Goal: Task Accomplishment & Management: Manage account settings

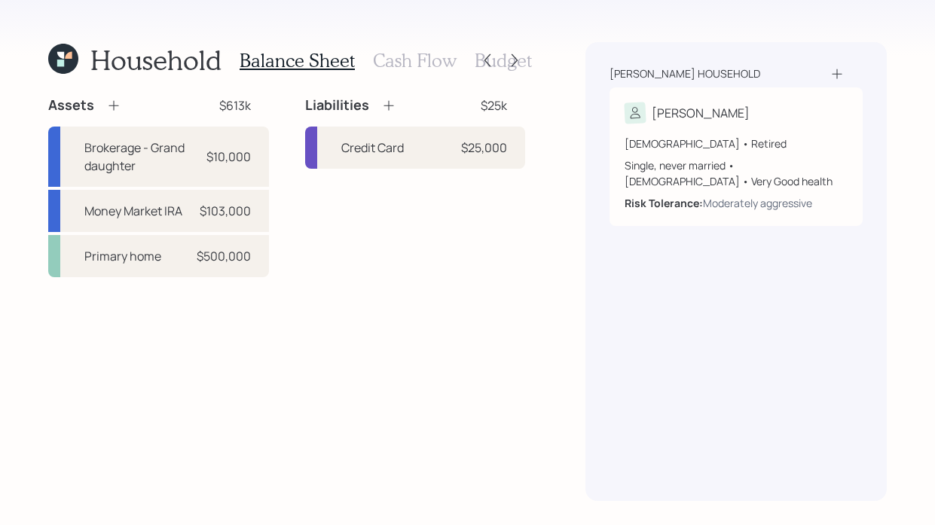
click at [399, 69] on h3 "Cash Flow" at bounding box center [415, 61] width 84 height 22
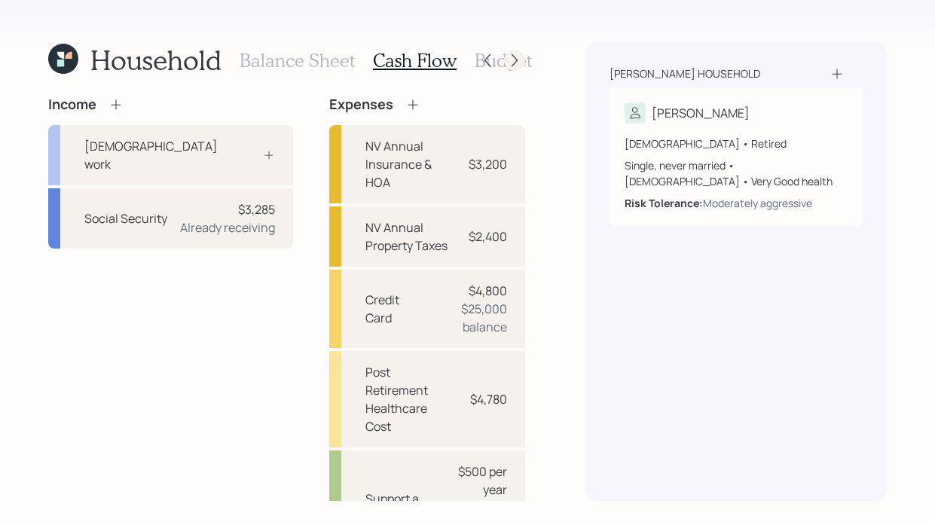
click at [512, 56] on icon at bounding box center [514, 60] width 15 height 15
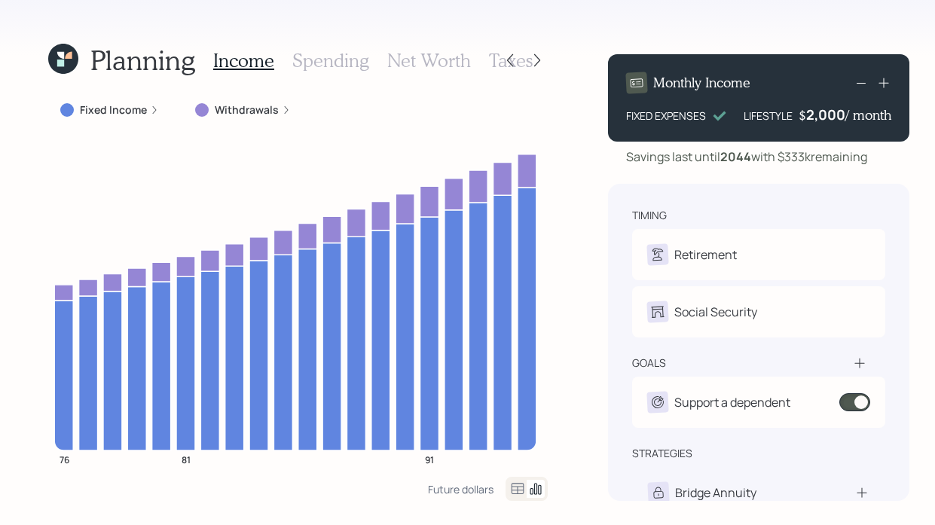
click at [268, 116] on label "Withdrawals" at bounding box center [247, 110] width 64 height 15
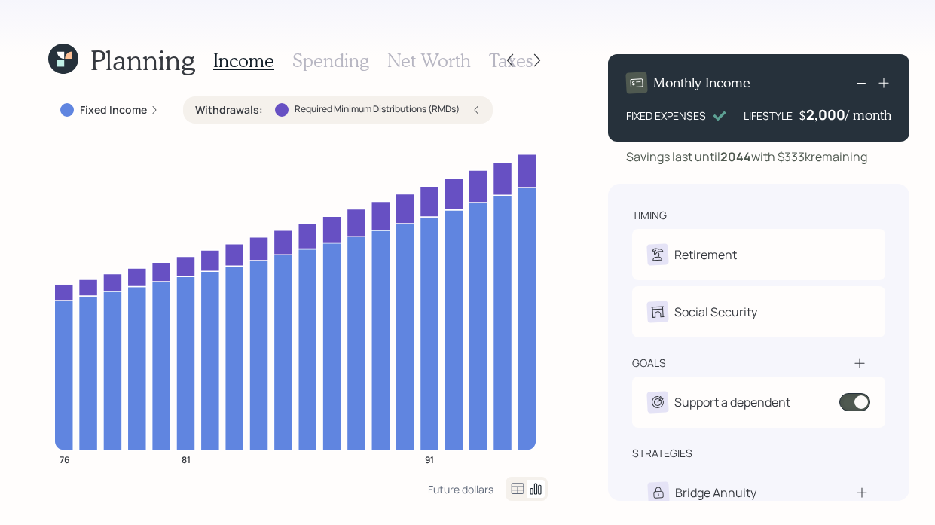
click at [481, 117] on div "Withdrawals : Required Minimum Distributions (RMDs)" at bounding box center [338, 109] width 310 height 27
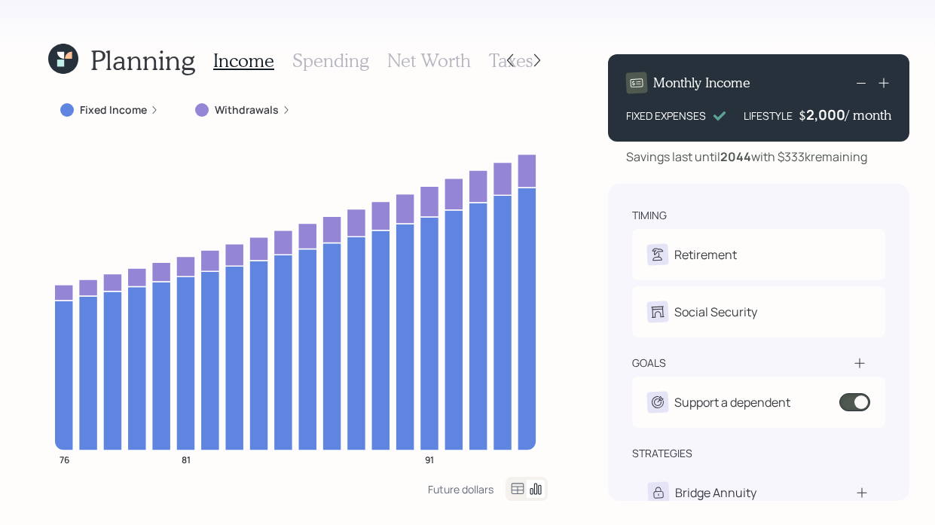
click at [248, 63] on h3 "Income" at bounding box center [243, 61] width 61 height 22
click at [540, 54] on div at bounding box center [537, 60] width 21 height 21
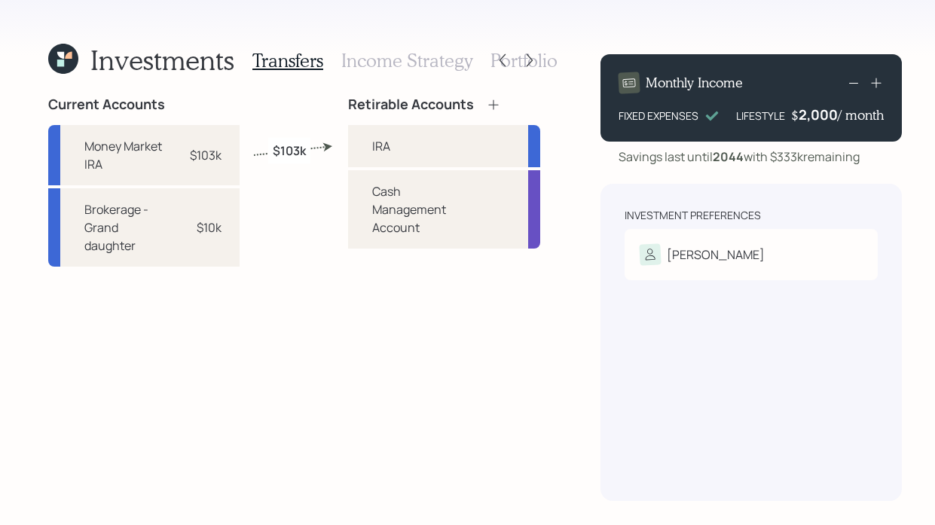
click at [396, 58] on h3 "Income Strategy" at bounding box center [406, 61] width 131 height 22
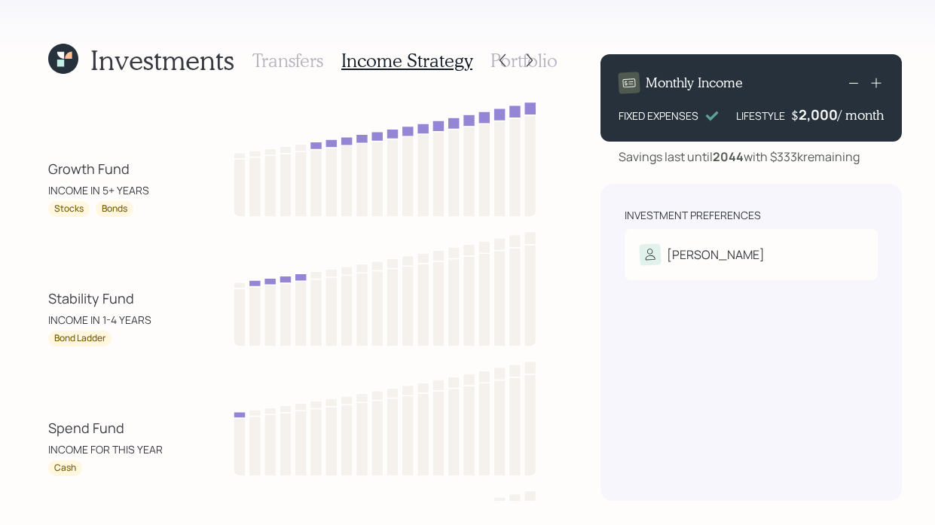
click at [539, 57] on h3 "Portfolio" at bounding box center [524, 61] width 67 height 22
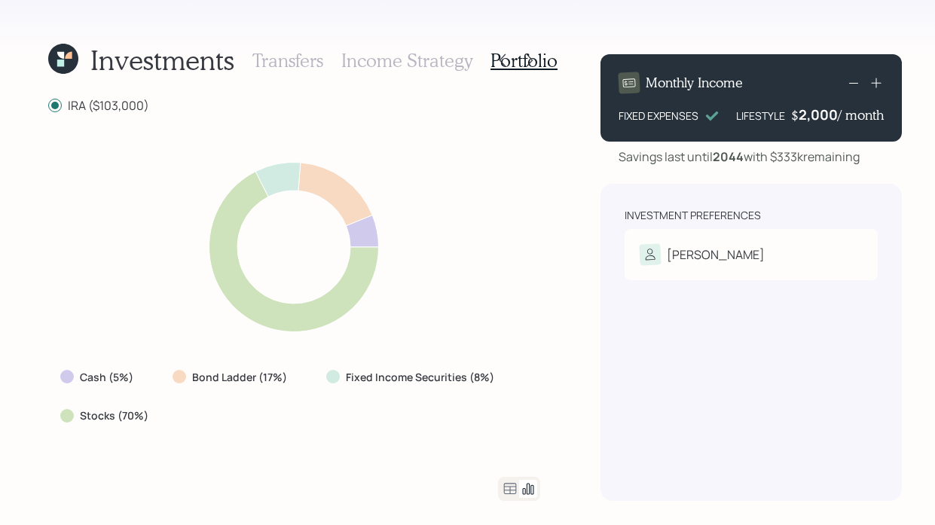
click at [69, 59] on icon at bounding box center [63, 59] width 30 height 30
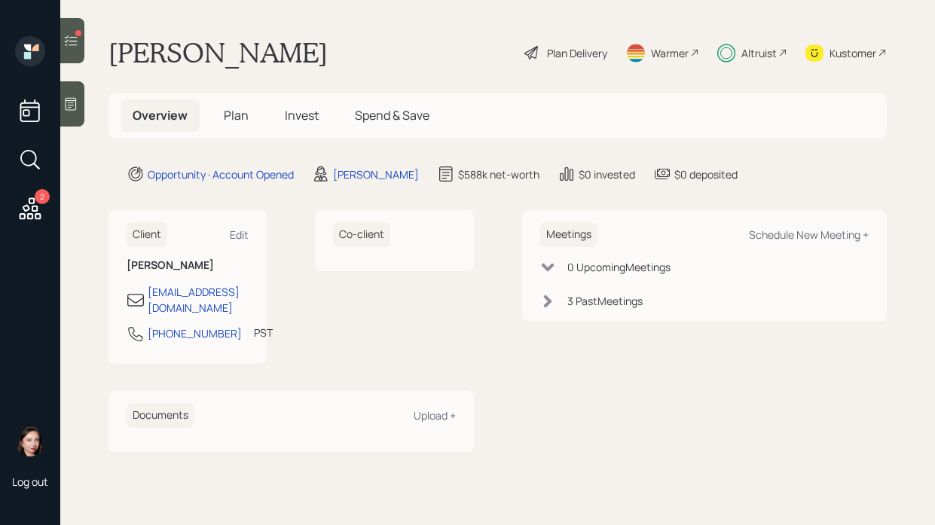
click at [29, 204] on icon at bounding box center [30, 208] width 27 height 27
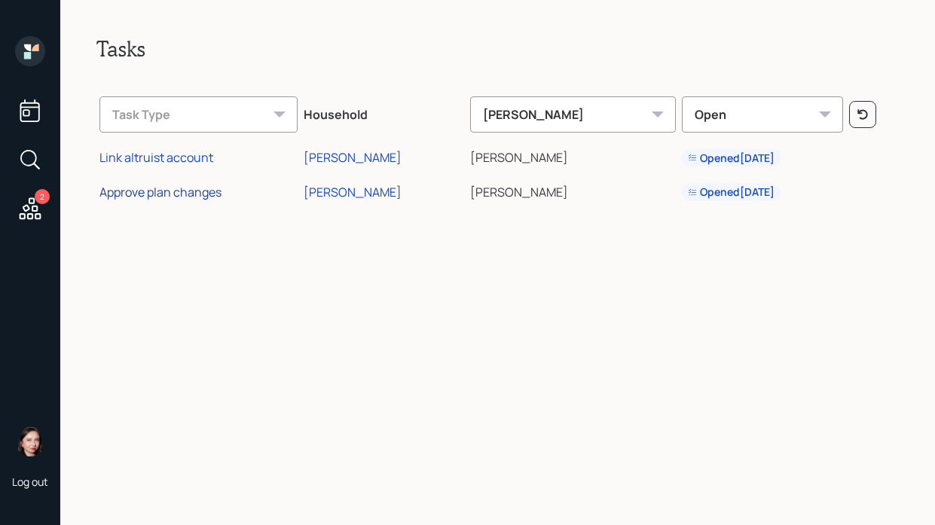
click at [172, 191] on div "Approve plan changes" at bounding box center [161, 192] width 122 height 17
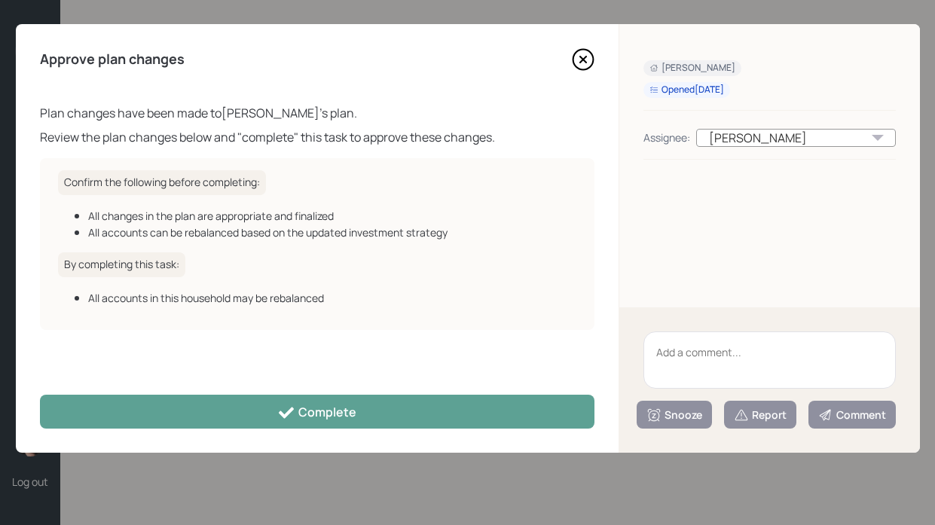
click at [588, 61] on icon at bounding box center [583, 59] width 23 height 23
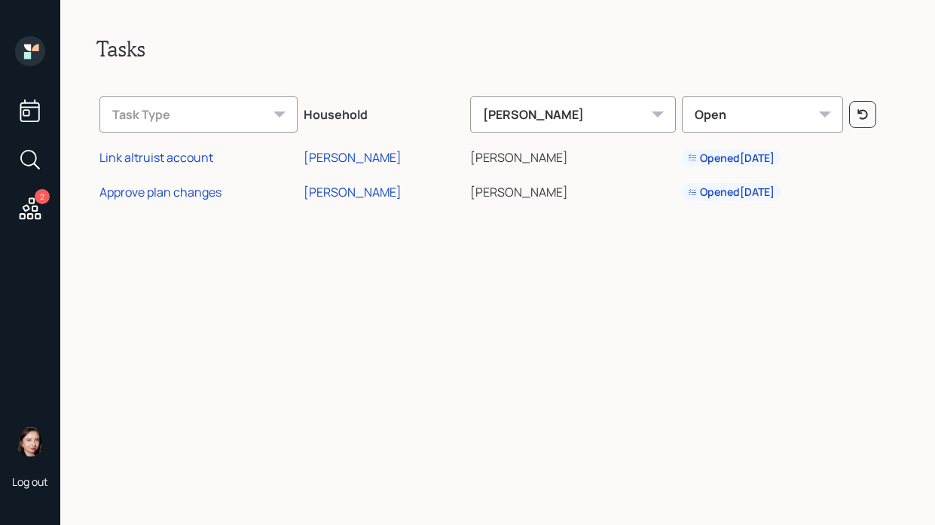
click at [31, 56] on icon at bounding box center [30, 51] width 30 height 30
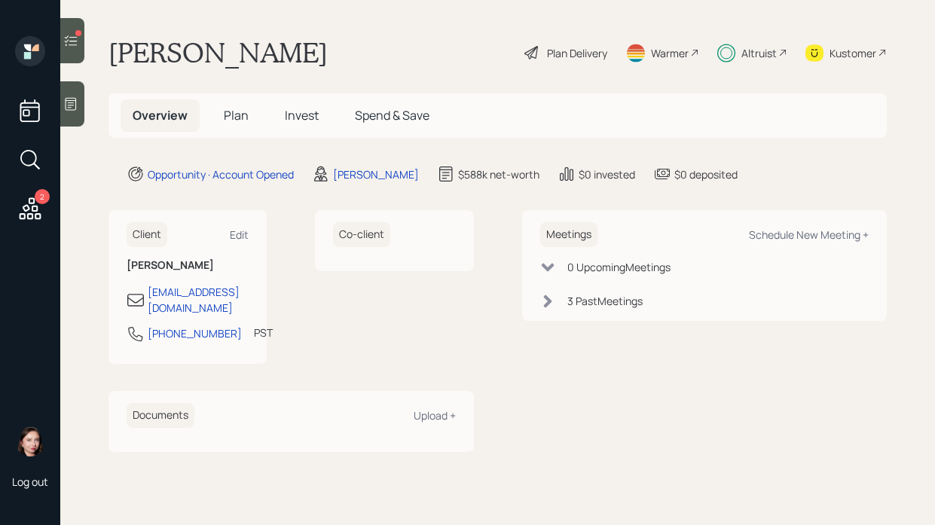
click at [256, 110] on h5 "Plan" at bounding box center [236, 116] width 49 height 32
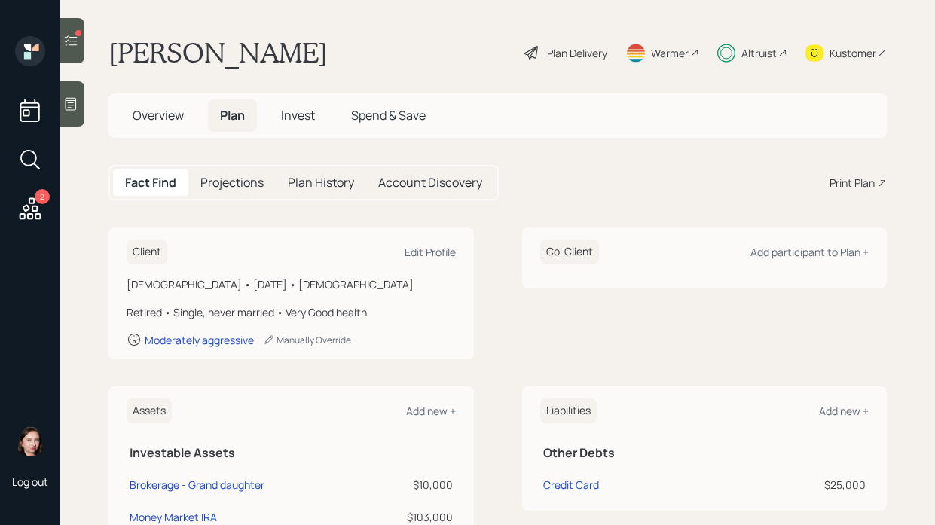
click at [243, 194] on div "Projections" at bounding box center [231, 183] width 87 height 26
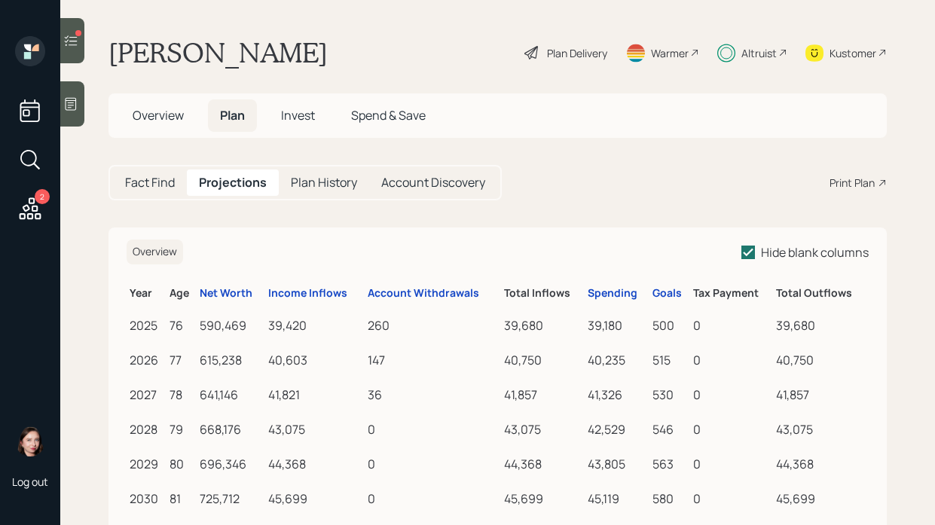
click at [289, 118] on span "Invest" at bounding box center [298, 115] width 34 height 17
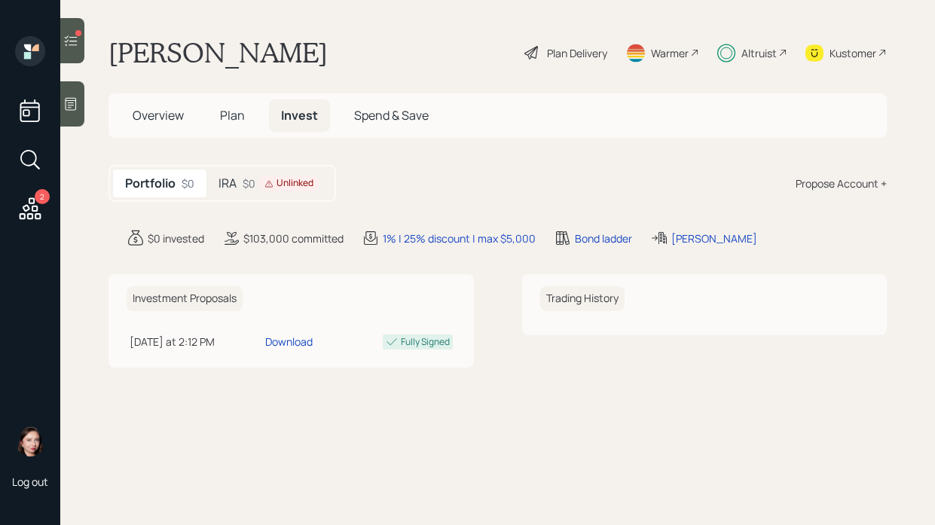
click at [267, 186] on icon at bounding box center [269, 183] width 9 height 9
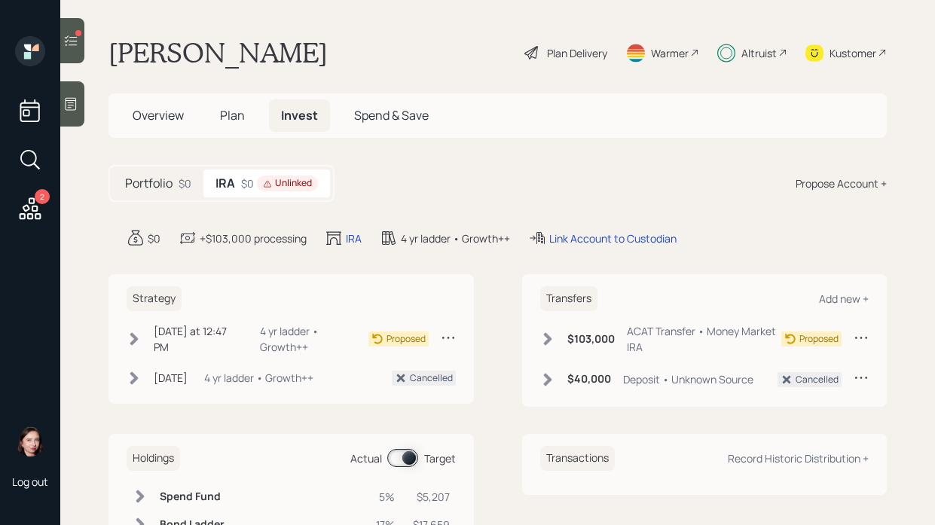
scroll to position [96, 0]
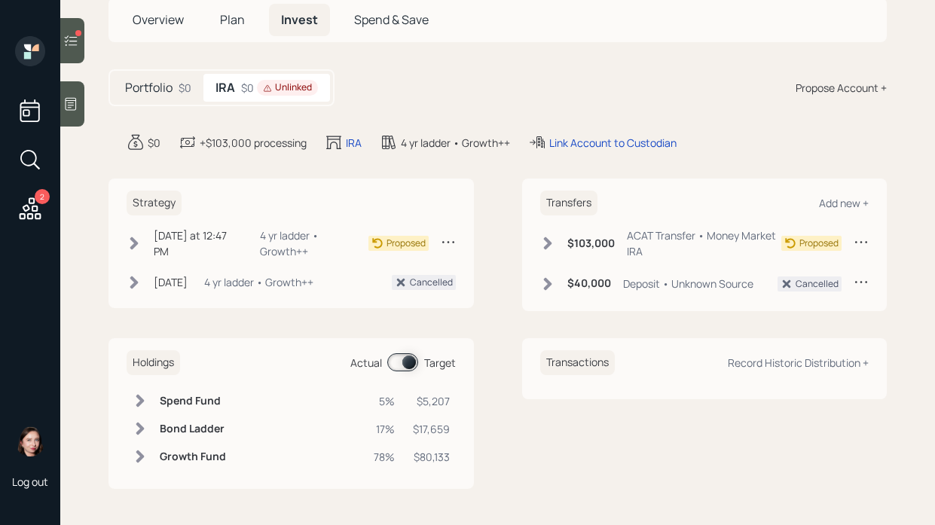
click at [133, 237] on icon at bounding box center [134, 243] width 8 height 13
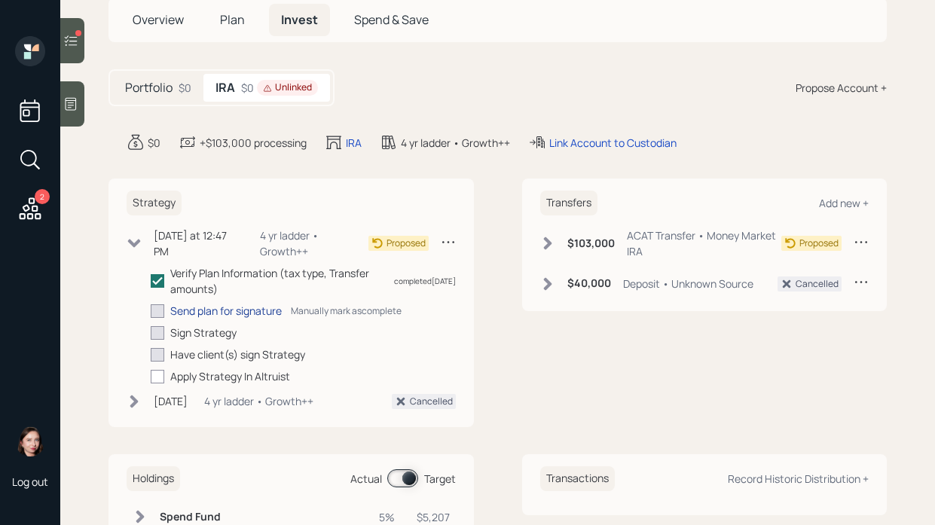
click at [214, 315] on div "Send plan for signature" at bounding box center [226, 311] width 112 height 16
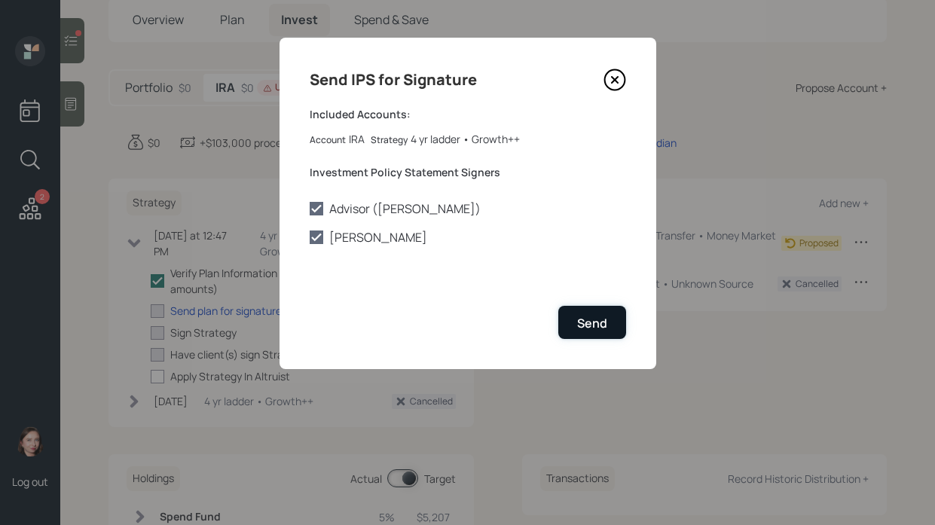
click at [592, 338] on button "Send" at bounding box center [593, 322] width 68 height 32
checkbox input "true"
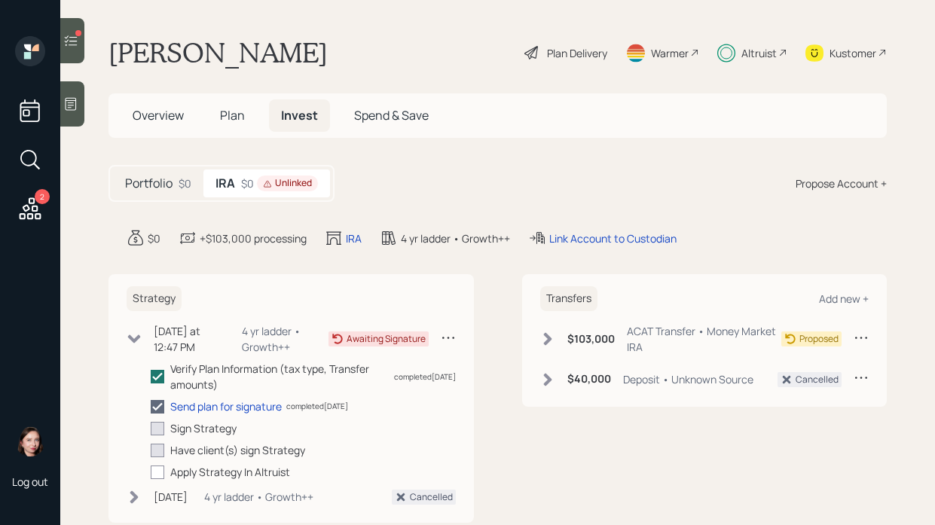
click at [750, 53] on div "Altruist" at bounding box center [759, 53] width 35 height 16
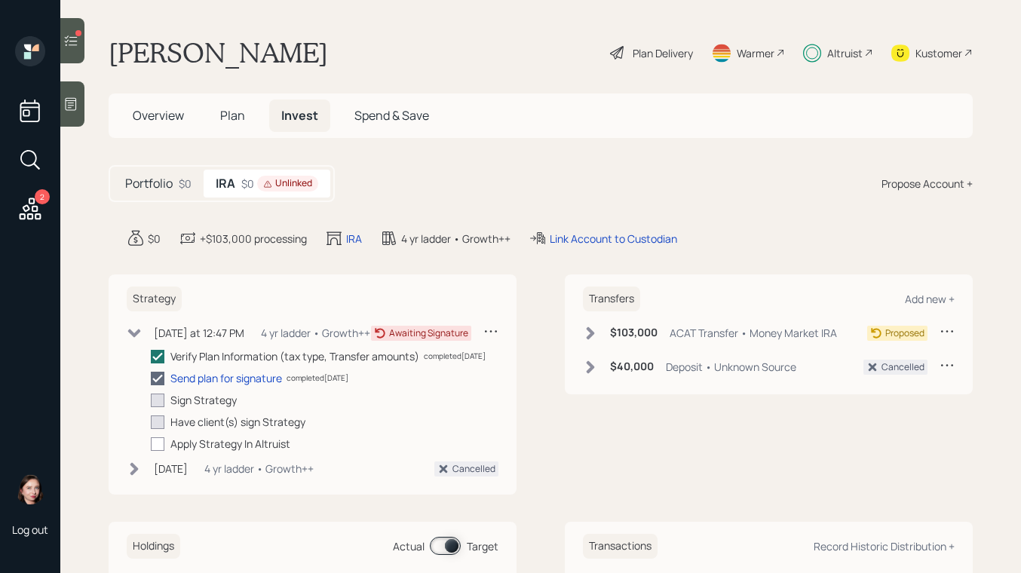
click at [38, 212] on icon at bounding box center [30, 208] width 27 height 27
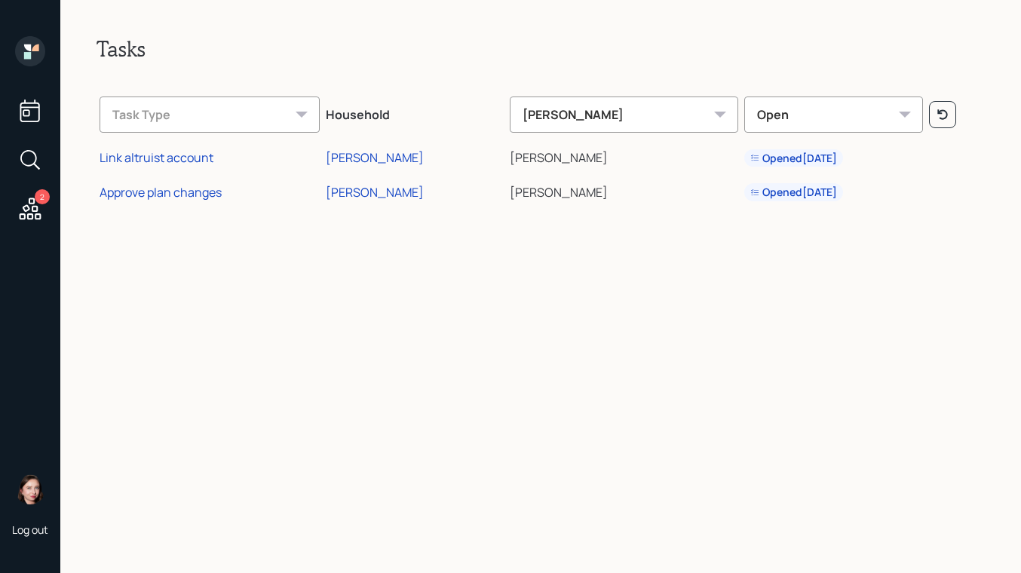
click at [27, 69] on div at bounding box center [30, 53] width 30 height 34
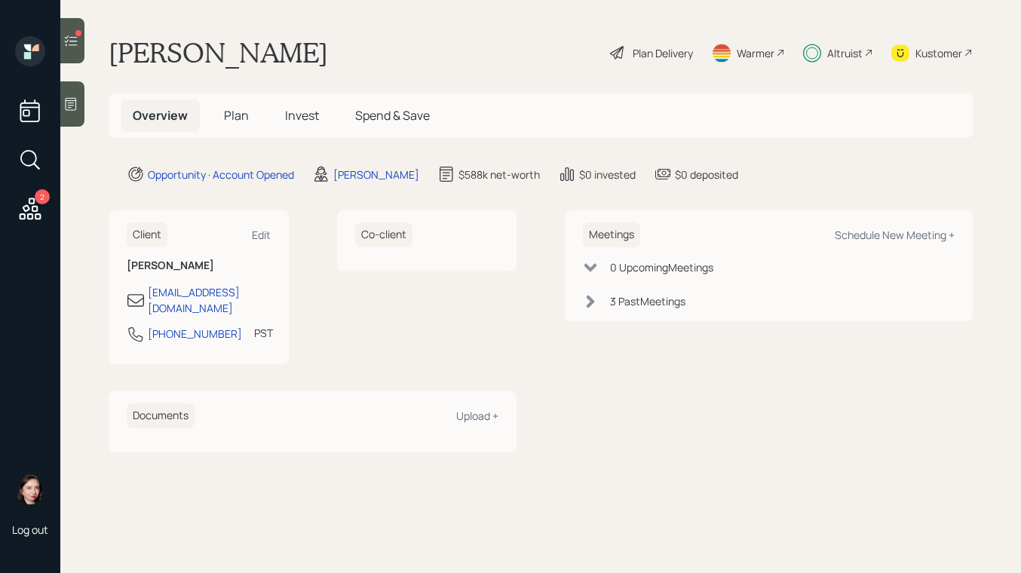
click at [35, 208] on icon at bounding box center [30, 208] width 27 height 27
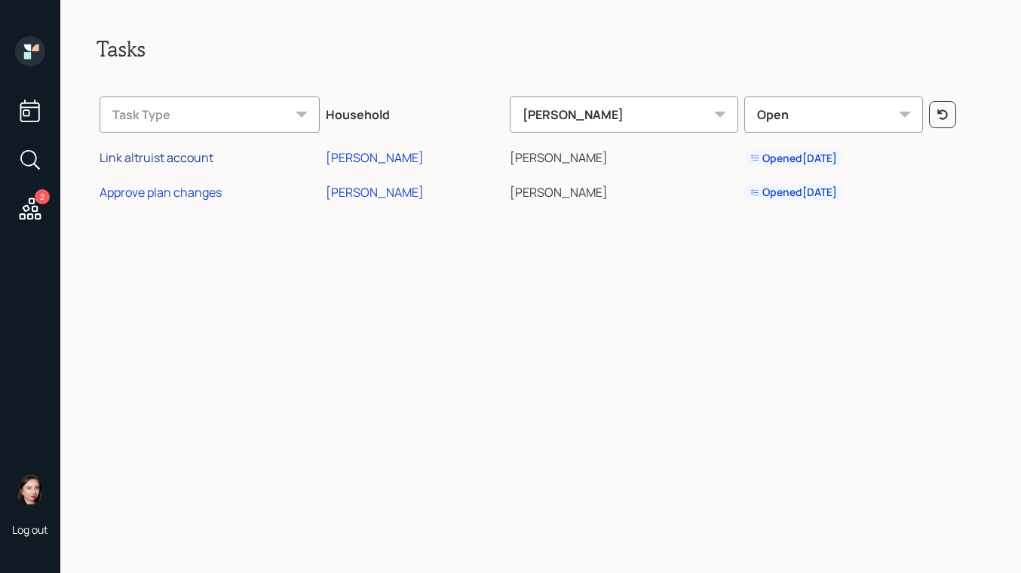
click at [180, 153] on div "Link altruist account" at bounding box center [157, 157] width 114 height 17
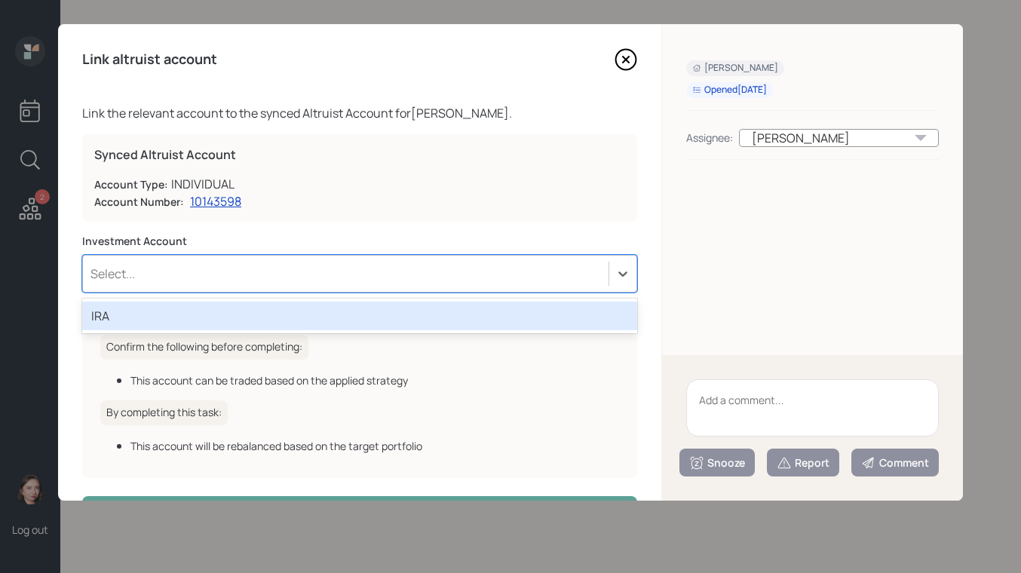
click at [419, 271] on div "Select..." at bounding box center [345, 274] width 525 height 26
click at [402, 321] on div "IRA" at bounding box center [359, 316] width 555 height 29
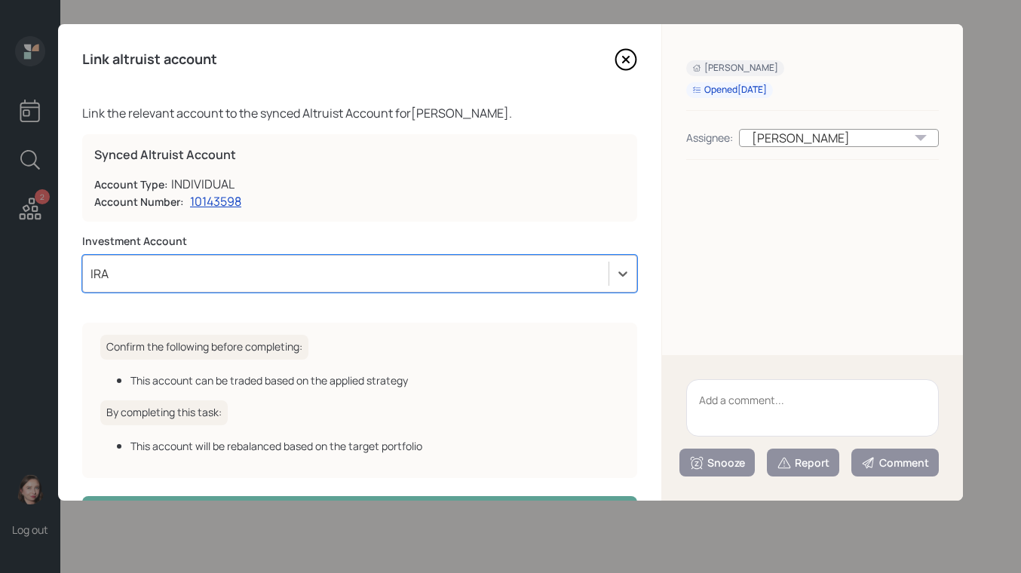
scroll to position [54, 0]
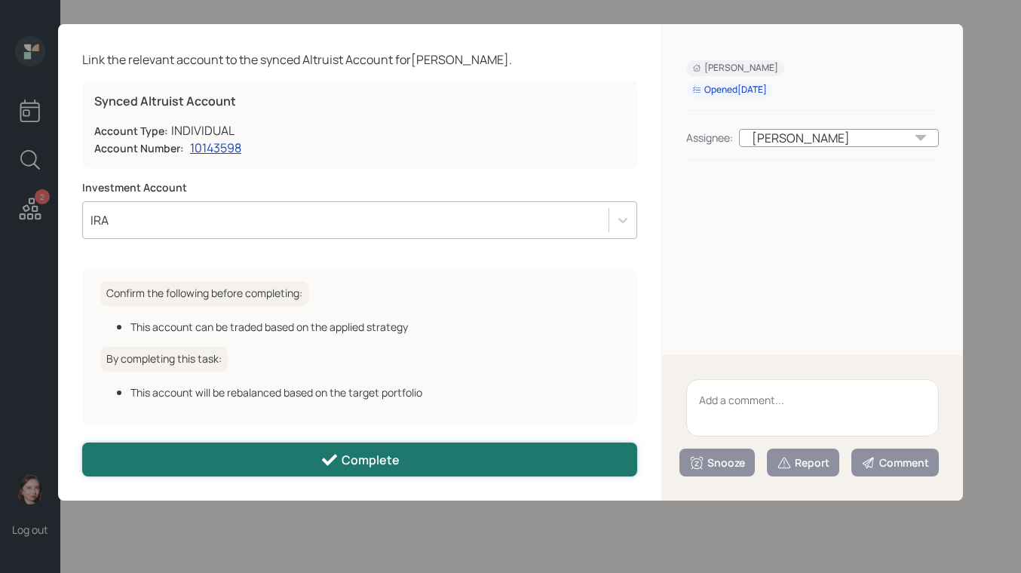
click at [366, 451] on div "Complete" at bounding box center [359, 460] width 79 height 18
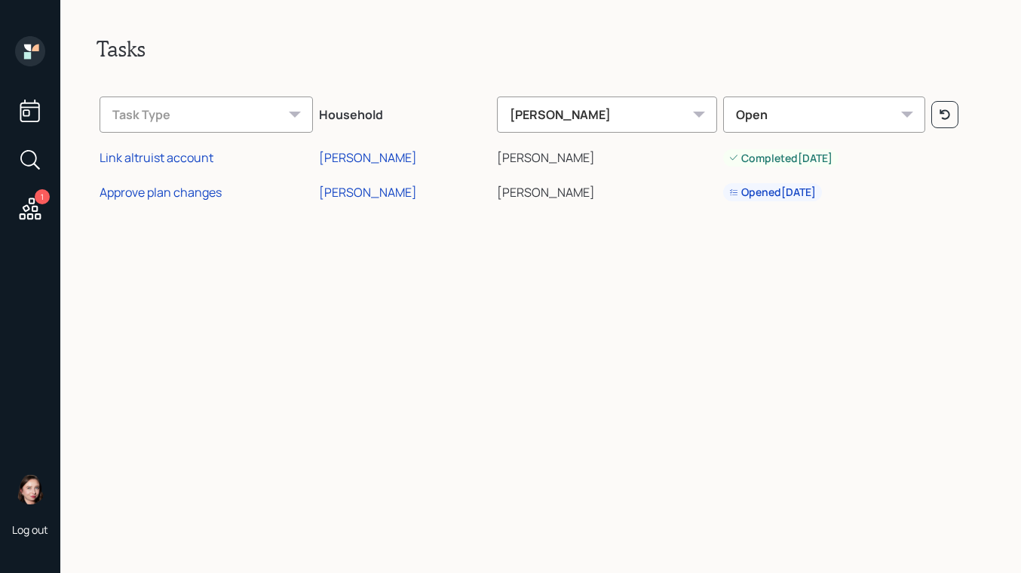
click at [30, 58] on icon at bounding box center [27, 55] width 7 height 7
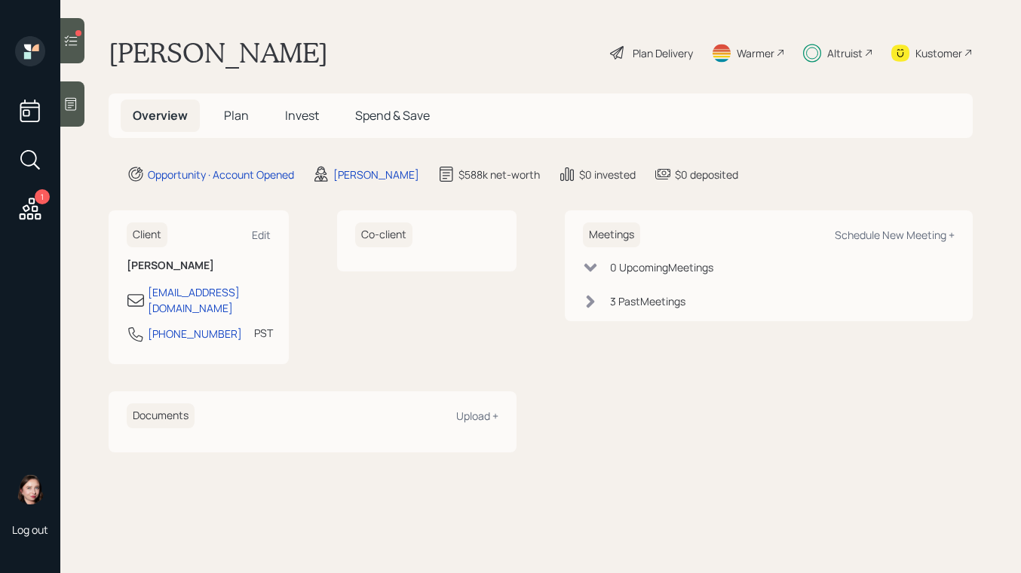
click at [240, 108] on span "Plan" at bounding box center [236, 115] width 25 height 17
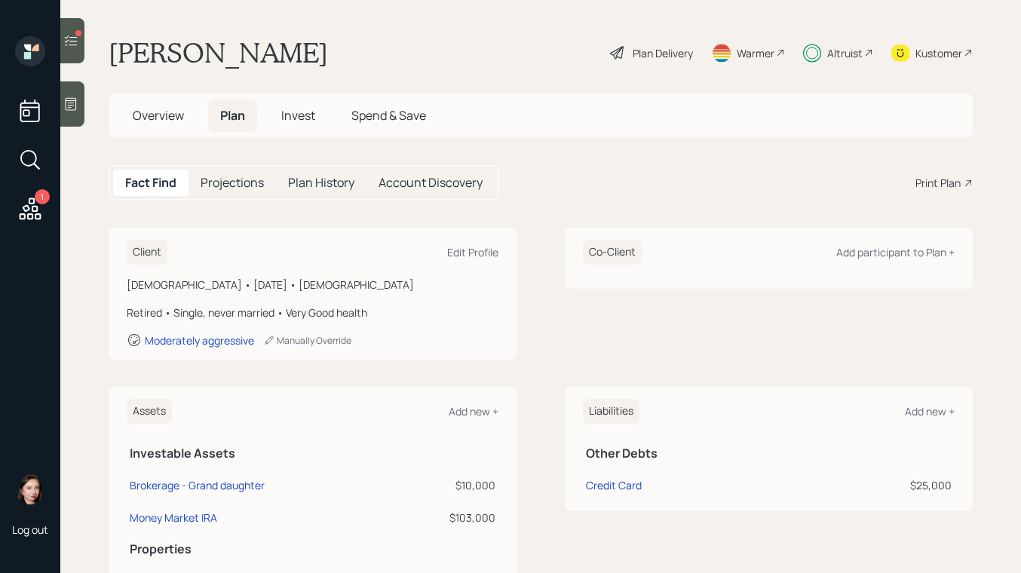
click at [311, 113] on span "Invest" at bounding box center [298, 115] width 34 height 17
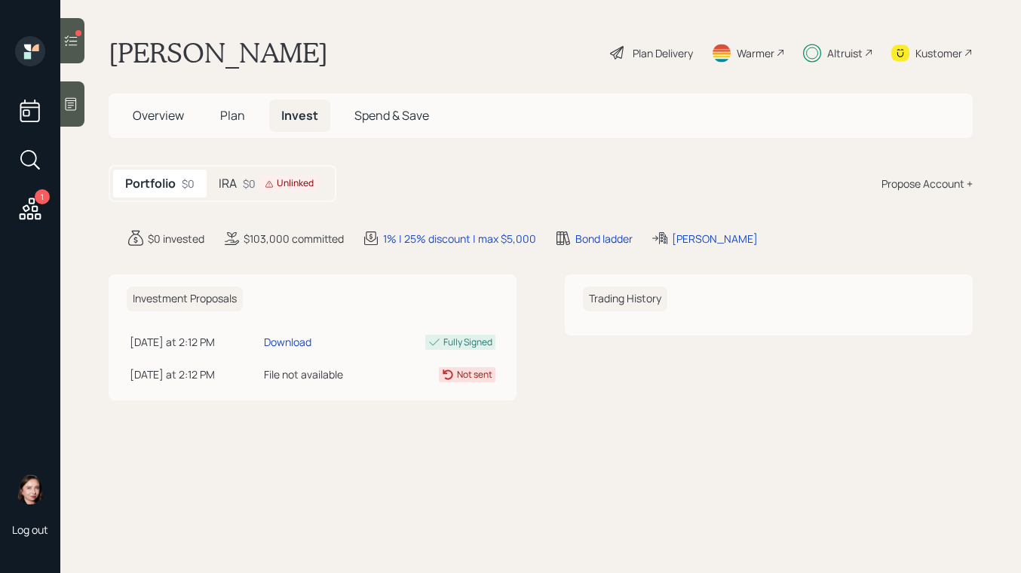
click at [266, 171] on div "IRA $0 Unlinked" at bounding box center [269, 184] width 125 height 28
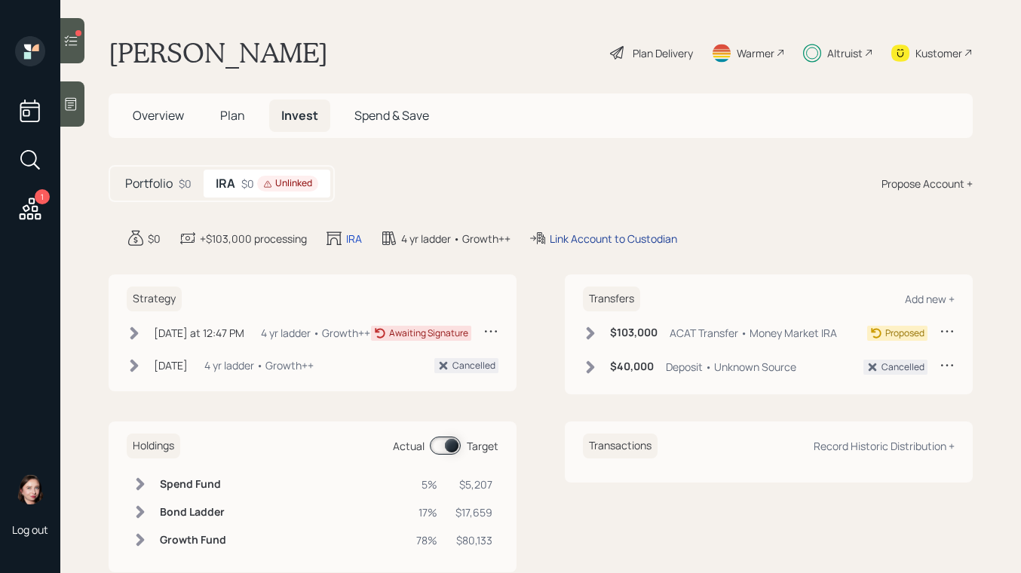
click at [585, 242] on div "Link Account to Custodian" at bounding box center [613, 239] width 127 height 16
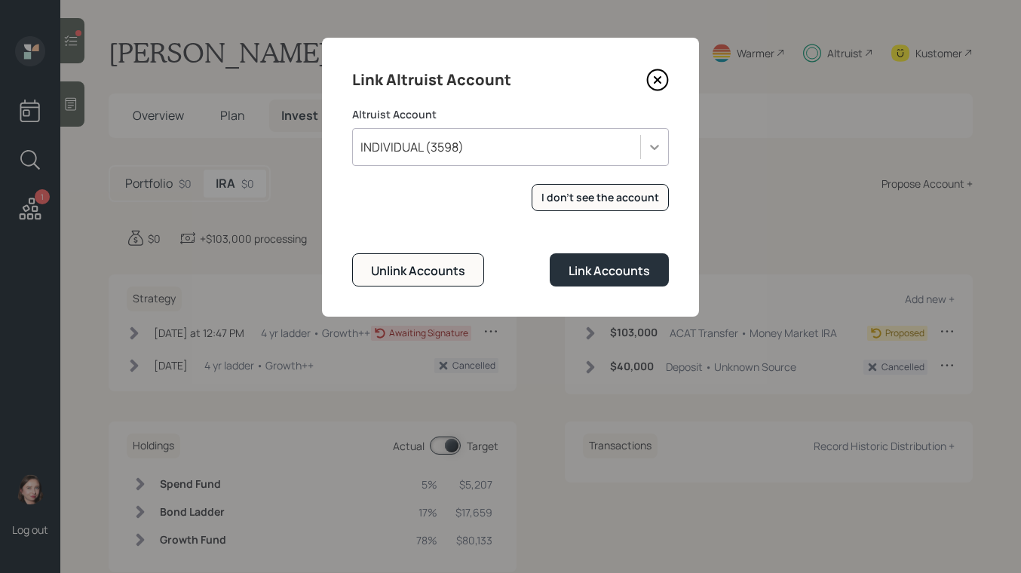
click at [642, 152] on div at bounding box center [654, 146] width 27 height 27
click at [439, 273] on div "Unlink Accounts" at bounding box center [418, 270] width 94 height 17
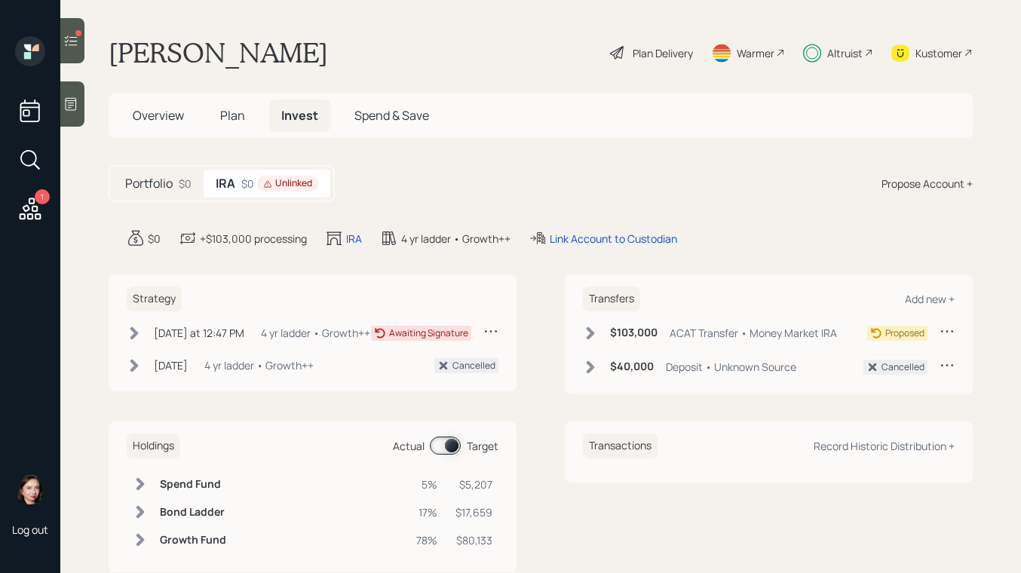
click at [279, 188] on div "Unlinked" at bounding box center [287, 183] width 49 height 13
click at [596, 236] on div "Link Account to Custodian" at bounding box center [613, 239] width 127 height 16
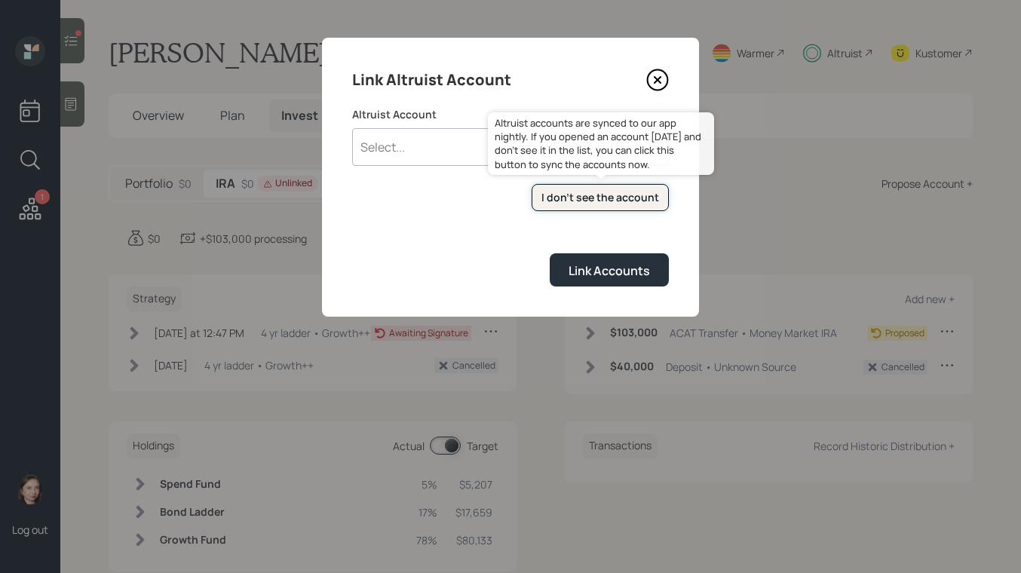
click at [619, 191] on div "I don't see the account" at bounding box center [600, 197] width 118 height 15
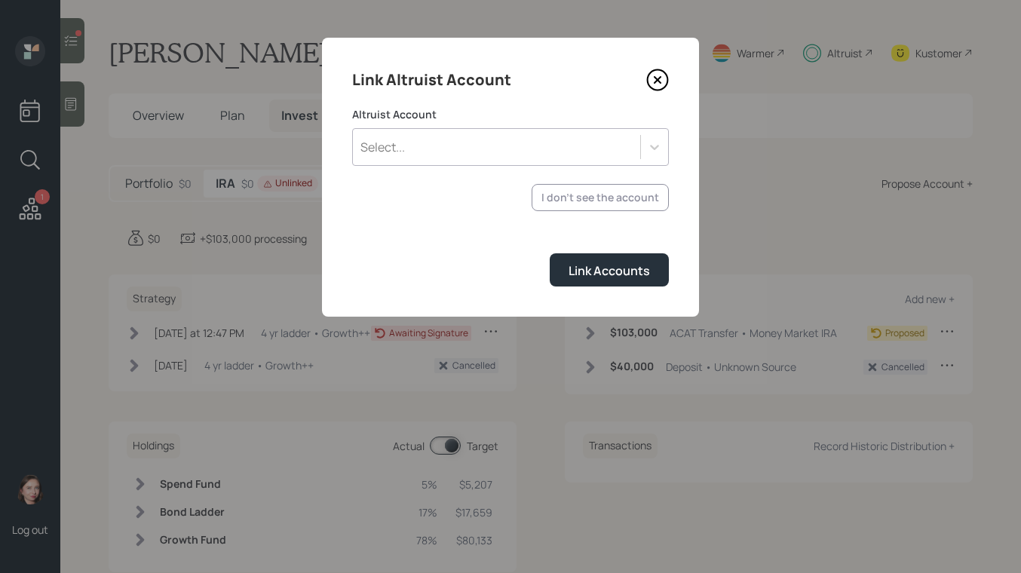
click at [657, 126] on div "Altruist Account Select..." at bounding box center [510, 136] width 317 height 59
click at [656, 145] on icon at bounding box center [654, 146] width 15 height 15
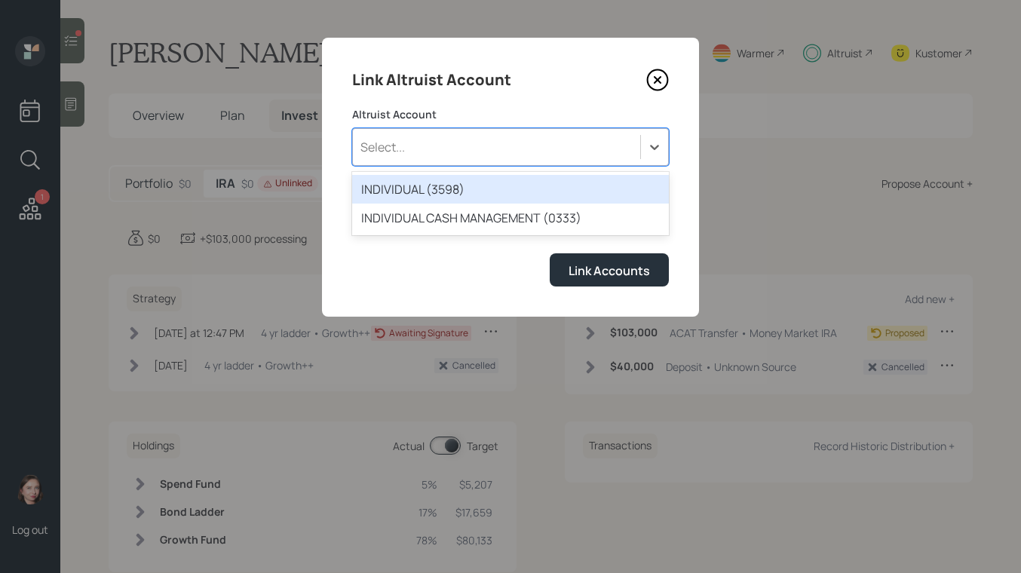
click at [566, 117] on label "Altruist Account" at bounding box center [510, 114] width 317 height 15
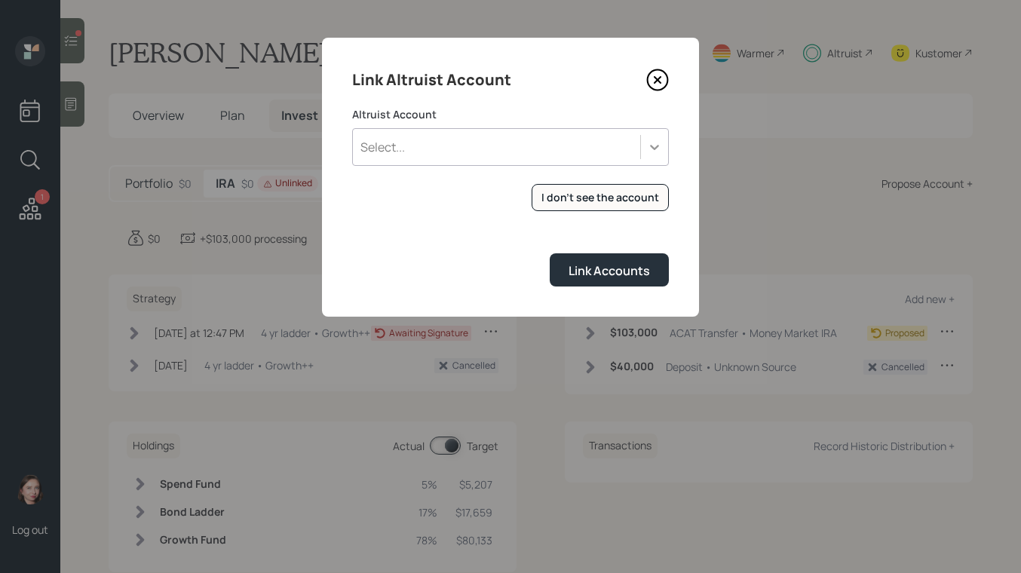
click at [651, 149] on icon at bounding box center [654, 146] width 15 height 15
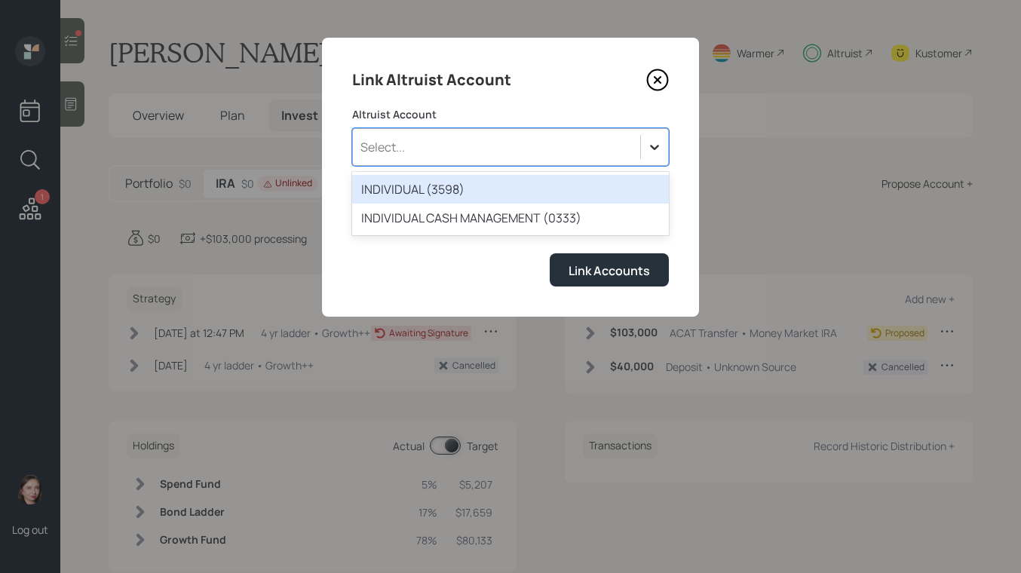
click at [651, 149] on icon at bounding box center [654, 146] width 15 height 15
click at [651, 150] on icon at bounding box center [654, 146] width 15 height 15
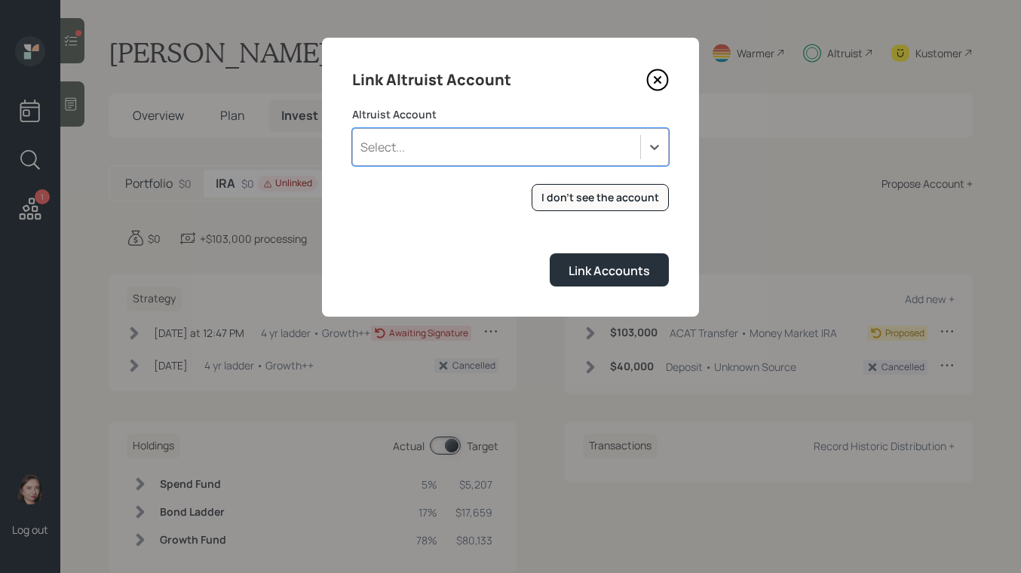
click at [533, 149] on div "Select..." at bounding box center [496, 147] width 287 height 26
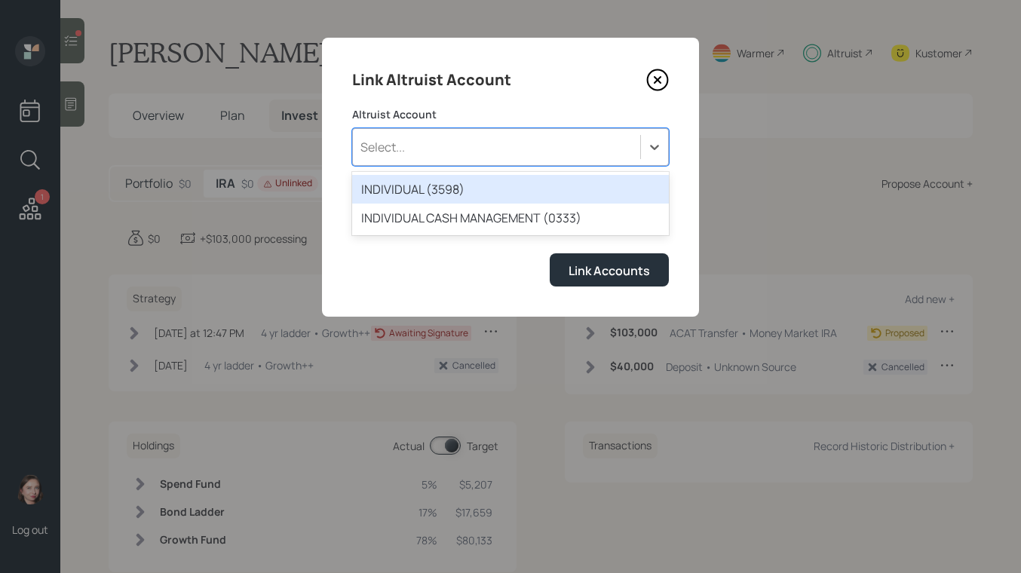
click at [549, 182] on div "INDIVIDUAL (3598)" at bounding box center [510, 189] width 317 height 29
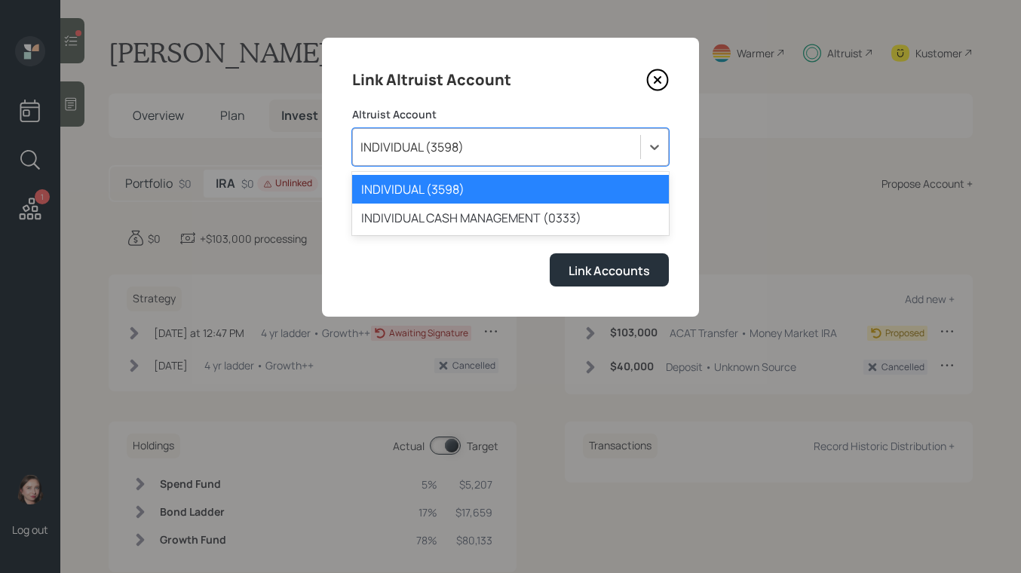
click at [599, 148] on div "INDIVIDUAL (3598)" at bounding box center [496, 147] width 287 height 26
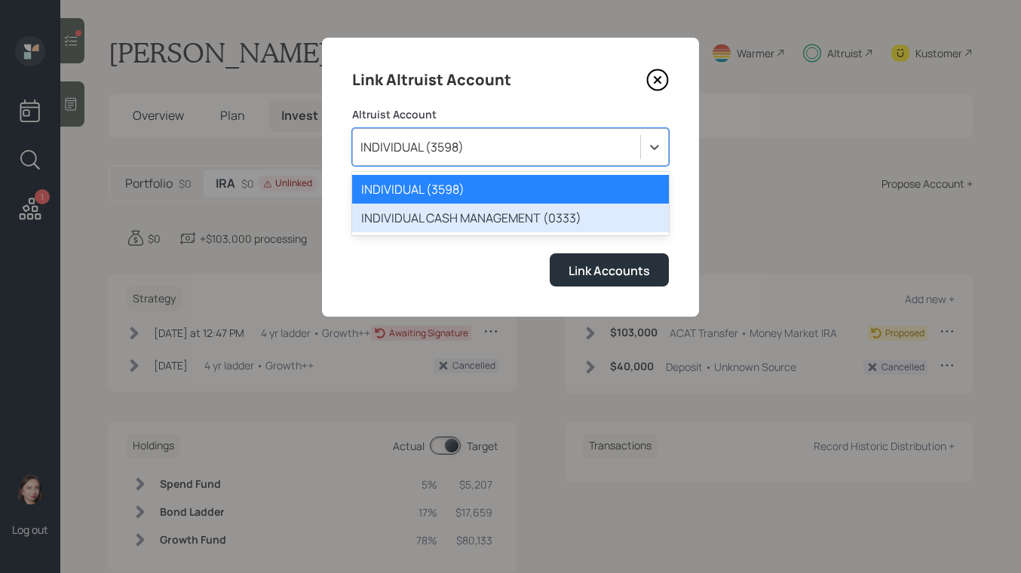
click at [529, 222] on div "INDIVIDUAL CASH MANAGEMENT (0333)" at bounding box center [510, 218] width 317 height 29
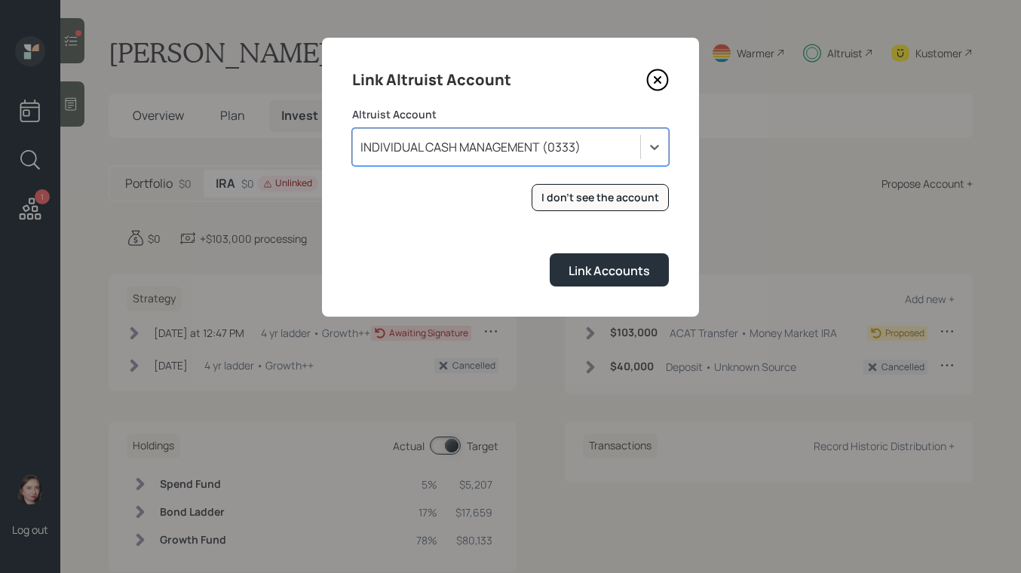
click at [645, 82] on div "Link Altruist Account" at bounding box center [510, 80] width 317 height 24
click at [657, 72] on icon at bounding box center [657, 80] width 23 height 23
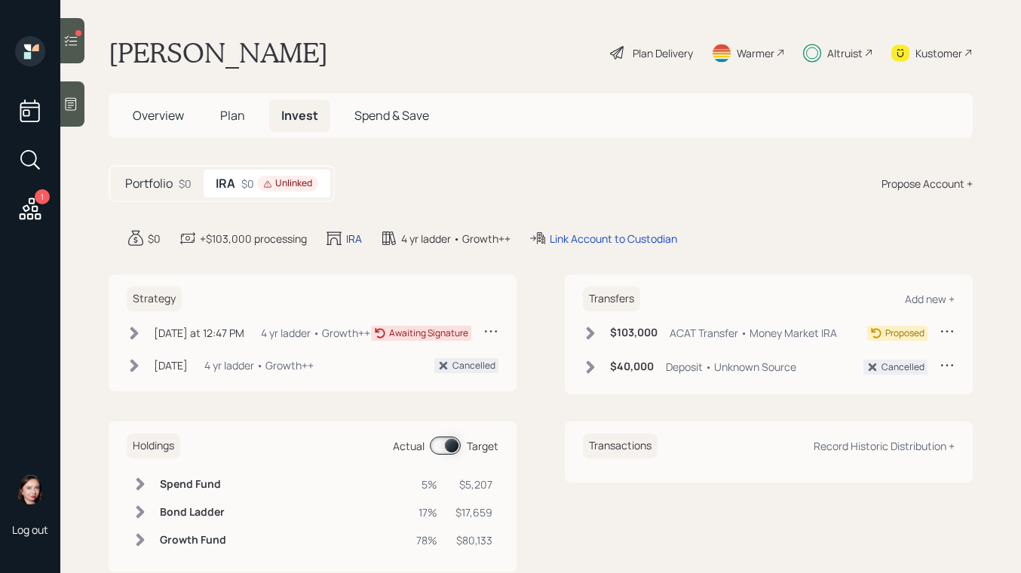
click at [356, 237] on div "IRA" at bounding box center [354, 239] width 16 height 16
select select "traditional"
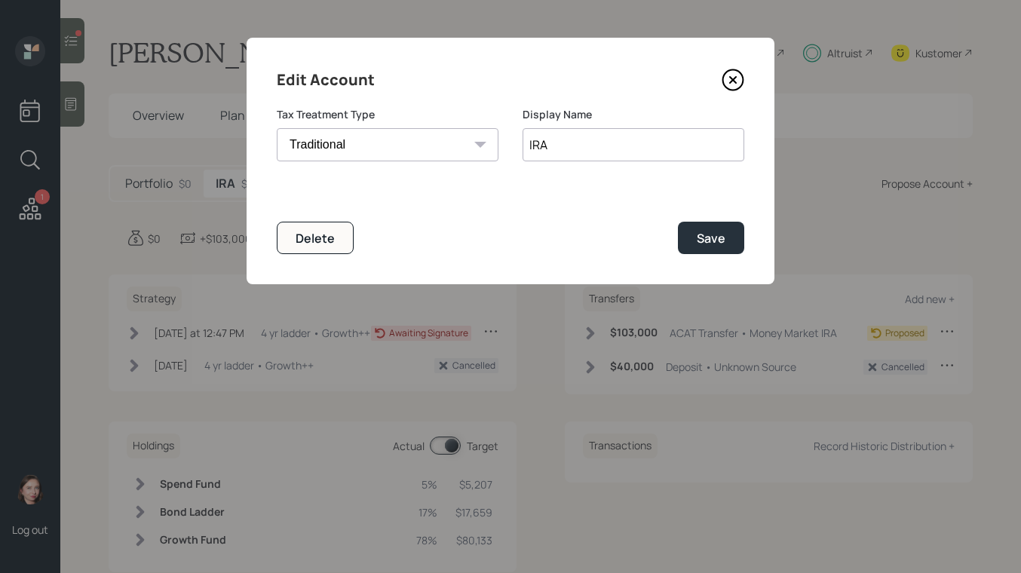
click at [435, 163] on div "Tax Treatment Type Roth Taxable Traditional" at bounding box center [388, 143] width 222 height 72
click at [739, 87] on icon at bounding box center [733, 80] width 20 height 20
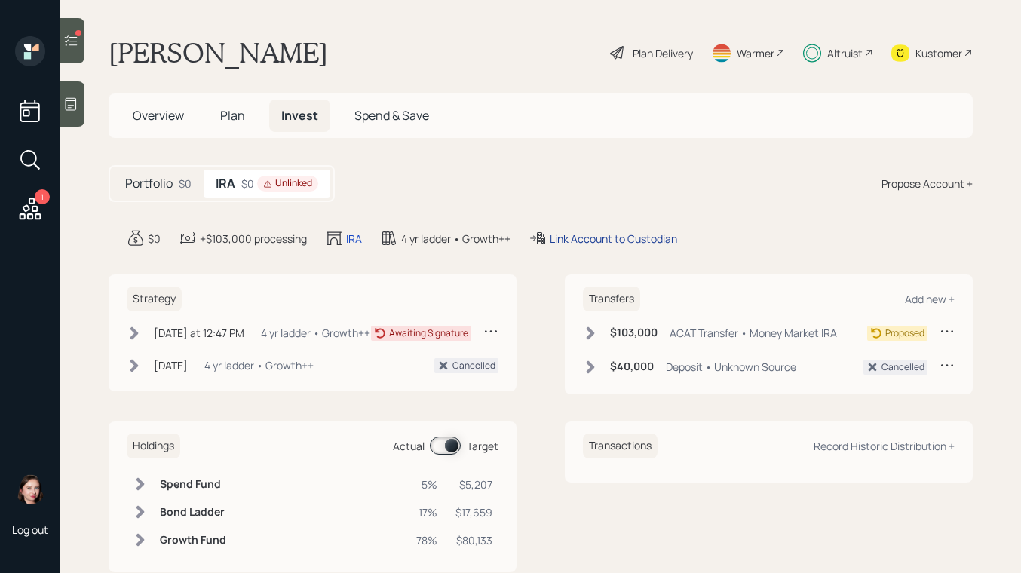
click at [592, 238] on div "Link Account to Custodian" at bounding box center [613, 239] width 127 height 16
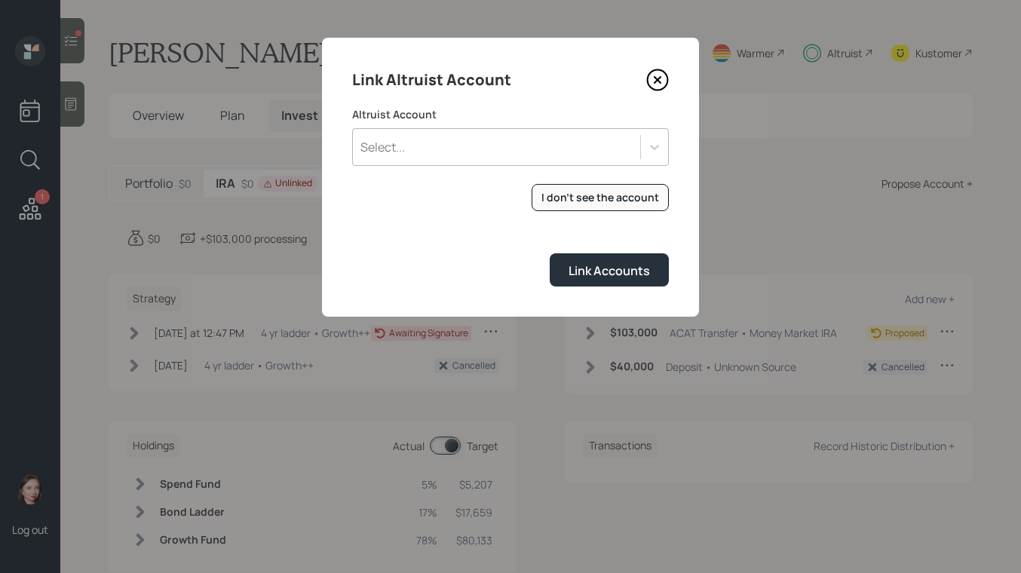
click at [605, 135] on div "Select..." at bounding box center [496, 147] width 287 height 26
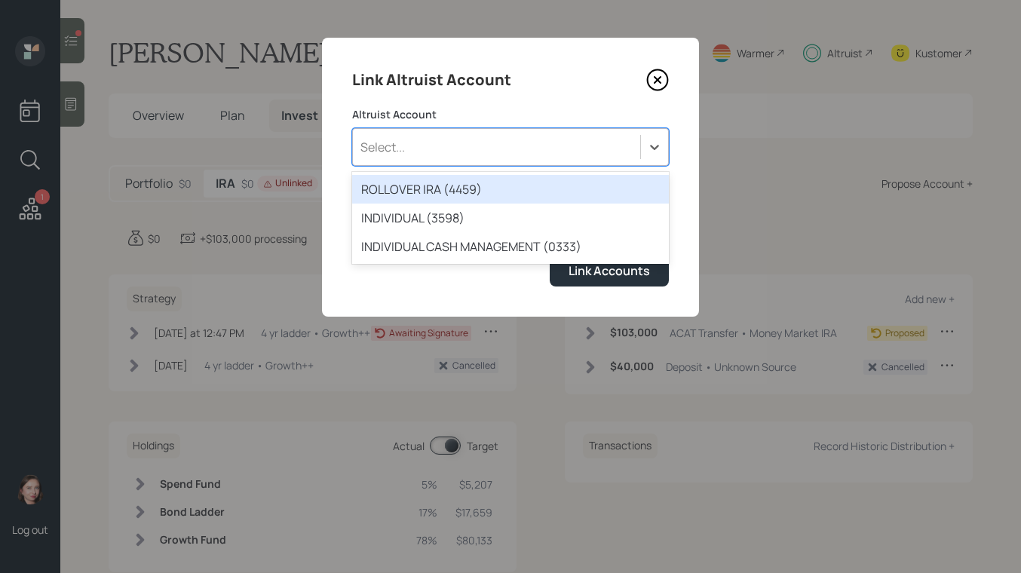
click at [436, 194] on div "ROLLOVER IRA (4459)" at bounding box center [510, 189] width 317 height 29
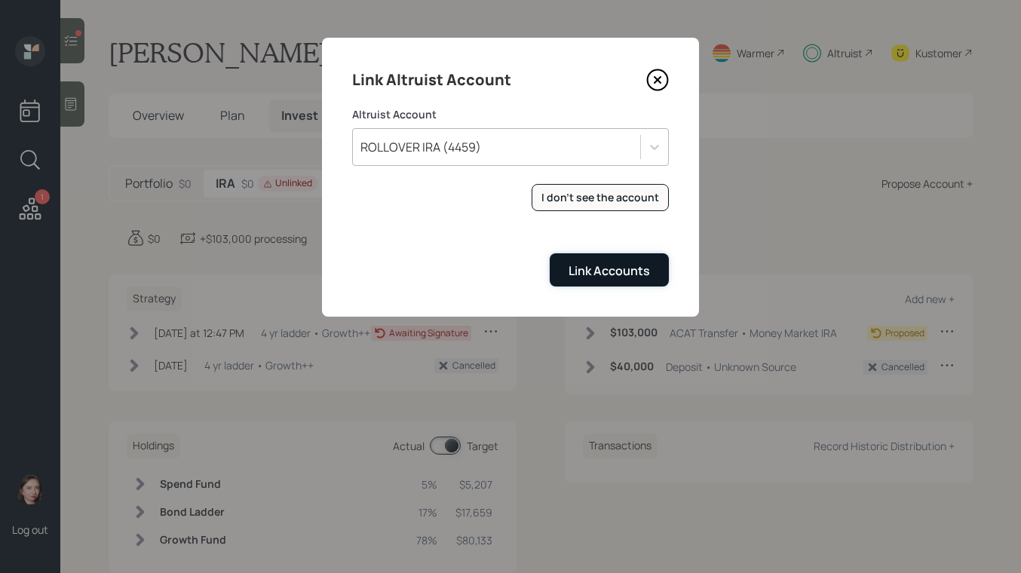
click at [597, 267] on div "Link Accounts" at bounding box center [608, 270] width 81 height 17
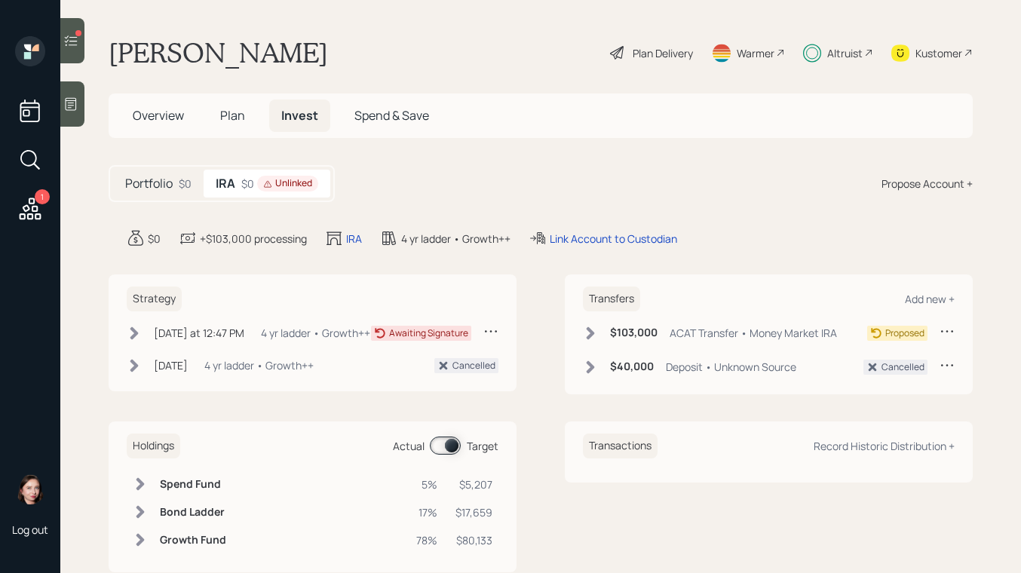
click at [597, 326] on icon at bounding box center [590, 333] width 15 height 15
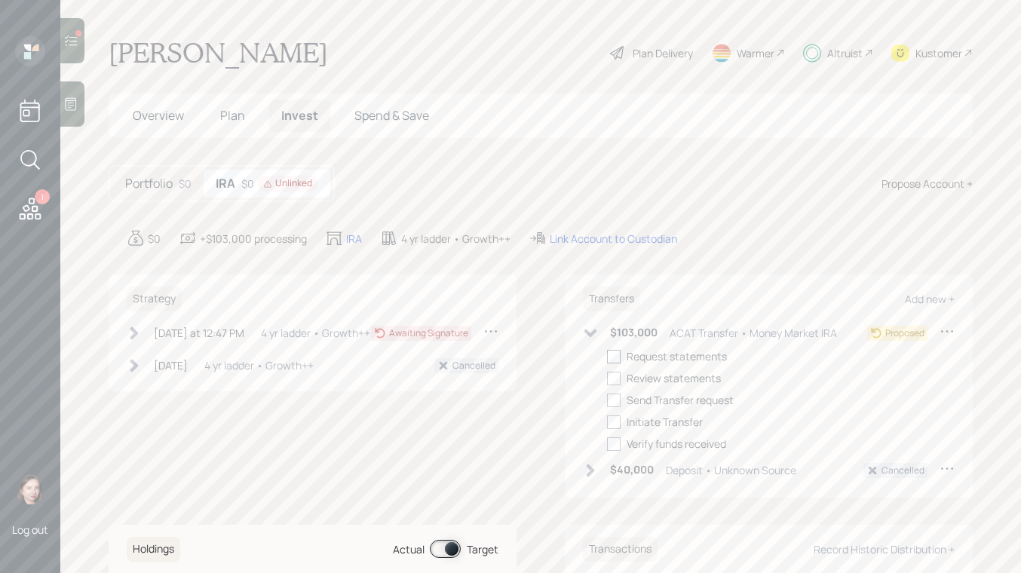
click at [620, 354] on div at bounding box center [614, 357] width 14 height 14
click at [607, 356] on input "checkbox" at bounding box center [606, 356] width 1 height 1
checkbox input "true"
click at [615, 381] on div at bounding box center [614, 379] width 14 height 14
click at [607, 378] on input "checkbox" at bounding box center [606, 378] width 1 height 1
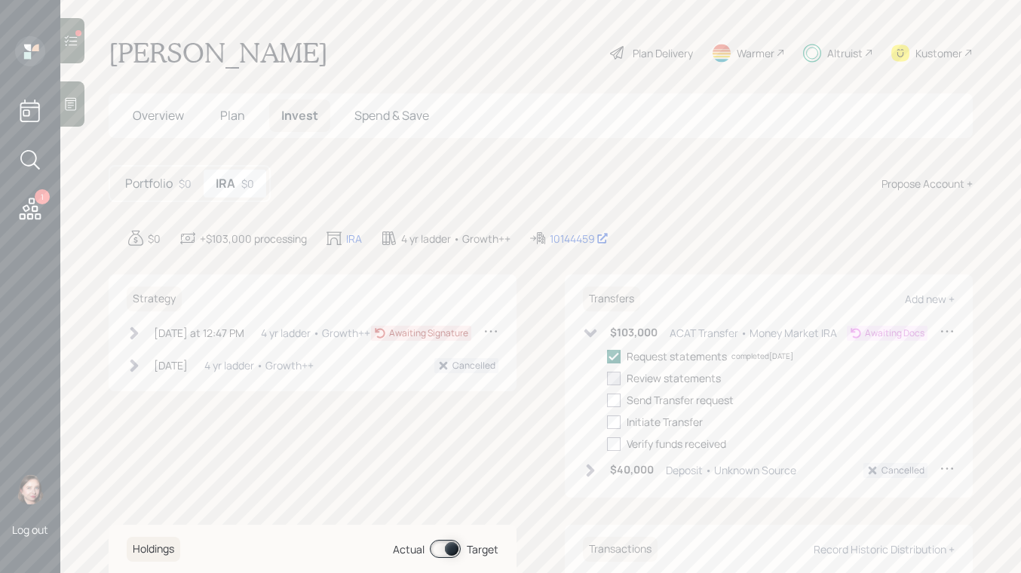
checkbox input "true"
click at [585, 336] on icon at bounding box center [590, 333] width 15 height 15
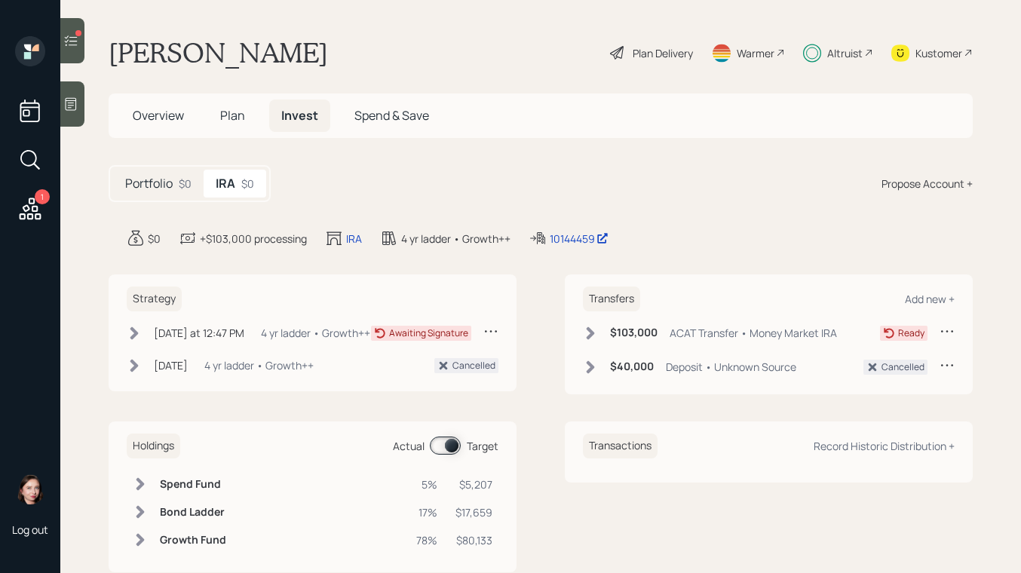
click at [587, 338] on icon at bounding box center [590, 333] width 15 height 15
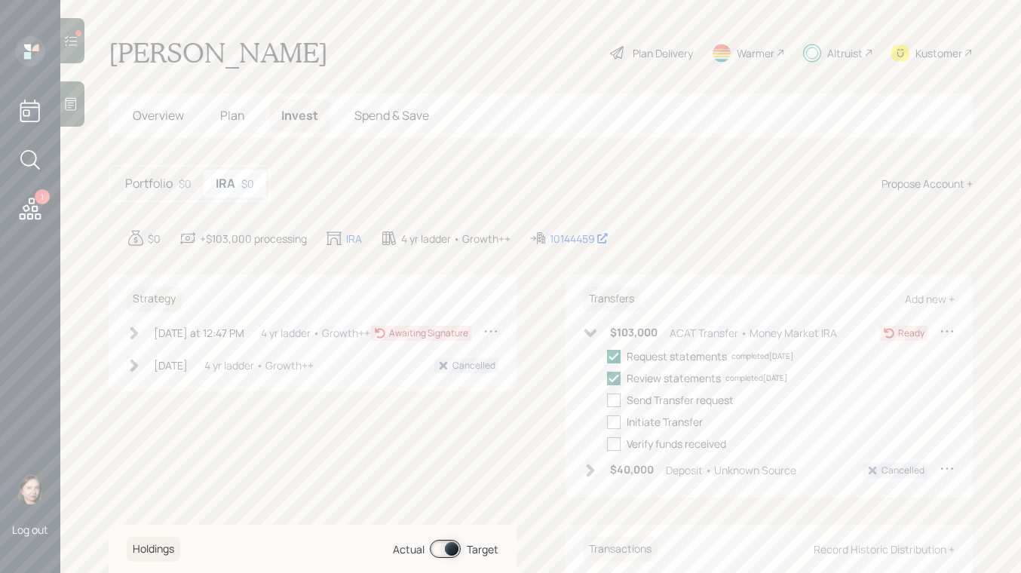
click at [132, 379] on div "Sep 16, 2025 Tuesday, September 16, 2025 12:30 PM EDT 4 yr ladder • Growth++ Ca…" at bounding box center [313, 368] width 372 height 22
click at [136, 368] on div "2 days ago at 12:47 PM Wednesday, October 8, 2025 12:47 PM EDT 4 yr ladder • Gr…" at bounding box center [313, 351] width 372 height 56
click at [132, 379] on div "Sep 16, 2025 Tuesday, September 16, 2025 12:30 PM EDT 4 yr ladder • Growth++ Ca…" at bounding box center [313, 368] width 372 height 22
click at [136, 373] on icon at bounding box center [134, 365] width 15 height 15
